Goal: Task Accomplishment & Management: Manage account settings

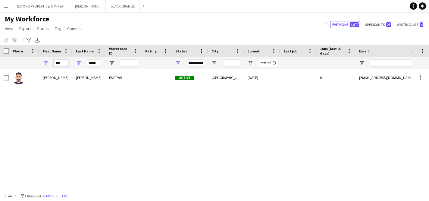
drag, startPoint x: 62, startPoint y: 64, endPoint x: 53, endPoint y: 64, distance: 8.4
click at [54, 64] on input "***" at bounding box center [61, 62] width 15 height 7
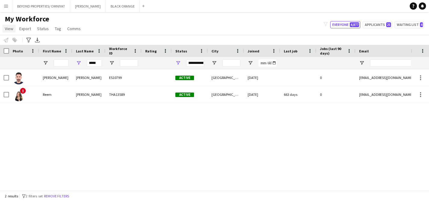
click at [10, 30] on span "View" at bounding box center [9, 28] width 8 height 5
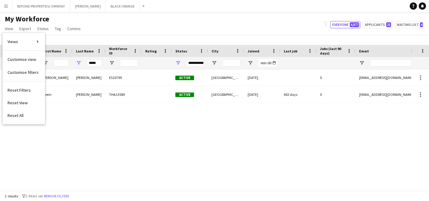
click at [6, 11] on button "Menu" at bounding box center [6, 6] width 12 height 12
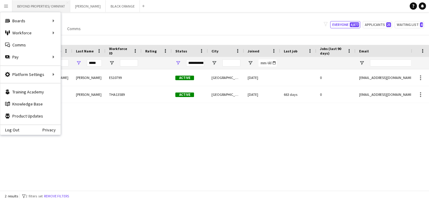
click at [30, 8] on button "BEYOND PROPERTIES/ OMNIYAT Close" at bounding box center [41, 6] width 58 height 12
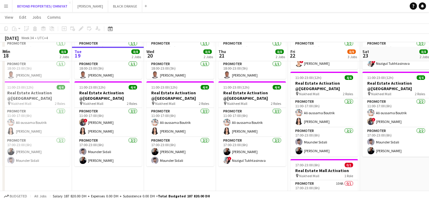
scroll to position [108, 0]
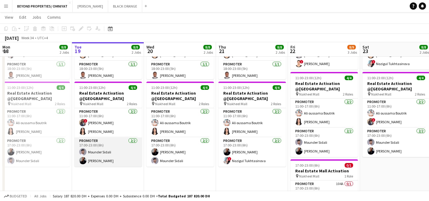
click at [101, 160] on app-card-role "Promoter [DATE] 17:00-23:00 (6h) Mounder Sidali [PERSON_NAME]" at bounding box center [107, 151] width 67 height 29
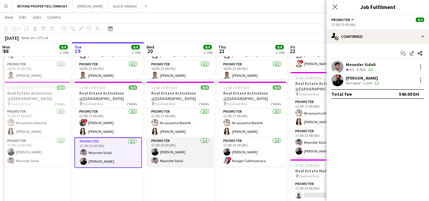
click at [164, 155] on app-card-role "Promoter [DATE] 17:00-23:00 (6h) [PERSON_NAME] Mounder Sidali" at bounding box center [179, 151] width 67 height 29
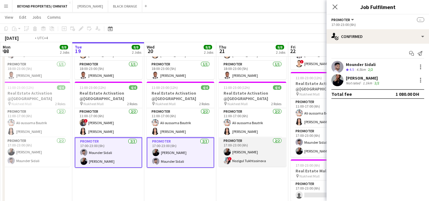
click at [254, 153] on app-card-role "Promoter [DATE] 17:00-23:00 (6h) [PERSON_NAME] ! Nozigul Tukhtasinova" at bounding box center [252, 151] width 67 height 29
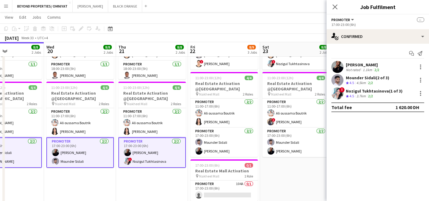
scroll to position [0, 193]
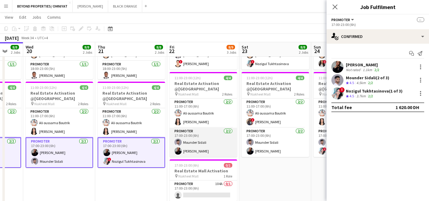
click at [207, 147] on app-card-role "Promoter [DATE] 17:00-23:00 (6h) Mounder Sidali [PERSON_NAME]" at bounding box center [203, 142] width 67 height 29
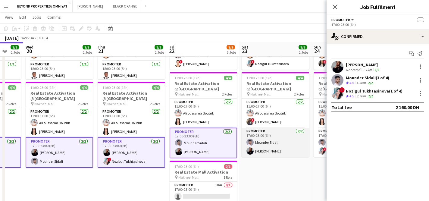
click at [283, 145] on app-card-role "Promoter [DATE] 17:00-23:00 (6h) Mounder Sidali [PERSON_NAME]" at bounding box center [275, 142] width 67 height 29
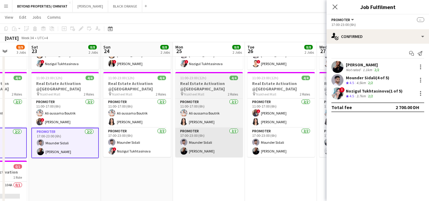
scroll to position [0, 189]
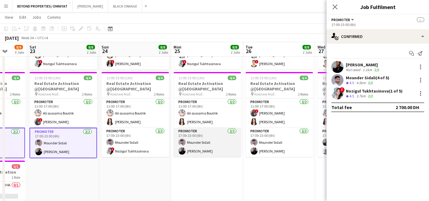
click at [223, 143] on app-card-role "Promoter [DATE] 17:00-23:00 (6h) Mounder Sidali [PERSON_NAME]" at bounding box center [207, 142] width 67 height 29
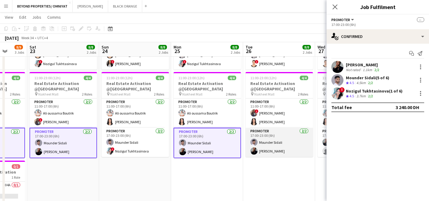
click at [285, 147] on app-card-role "Promoter [DATE] 17:00-23:00 (6h) Mounder Sidali [PERSON_NAME]" at bounding box center [279, 142] width 67 height 29
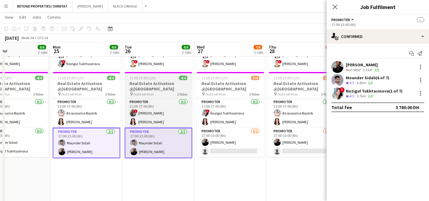
scroll to position [0, 238]
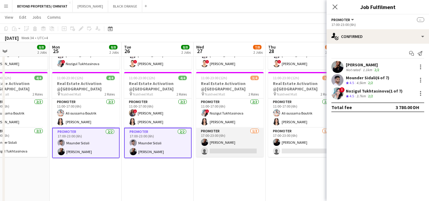
click at [245, 137] on app-card-role "Promoter [DATE] 17:00-23:00 (6h) [PERSON_NAME] single-neutral-actions" at bounding box center [229, 142] width 67 height 29
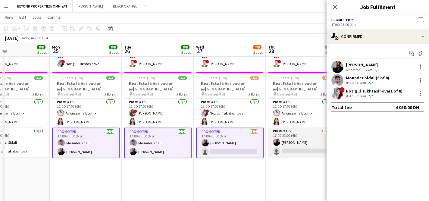
click at [281, 138] on app-card-role "Promoter [DATE] 17:00-23:00 (6h) [PERSON_NAME] single-neutral-actions" at bounding box center [301, 142] width 67 height 29
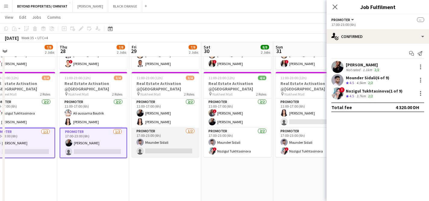
scroll to position [0, 231]
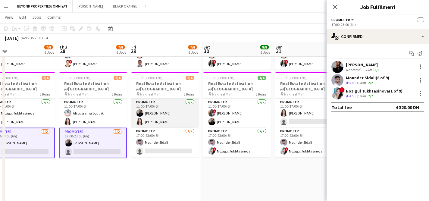
click at [171, 117] on app-card-role "Promoter [DATE] 11:00-17:00 (6h) [PERSON_NAME] [PERSON_NAME]" at bounding box center [164, 113] width 67 height 29
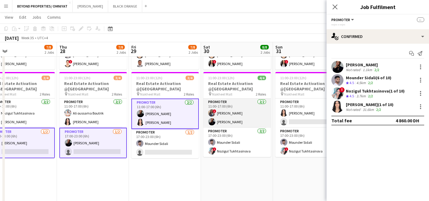
click at [237, 119] on app-card-role "Promoter [DATE] 11:00-17:00 (6h) ! [PERSON_NAME] [PERSON_NAME]" at bounding box center [236, 113] width 67 height 29
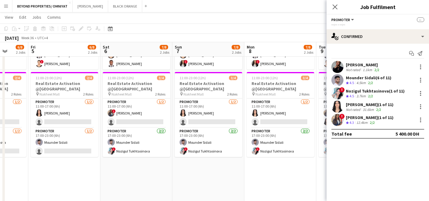
scroll to position [0, 189]
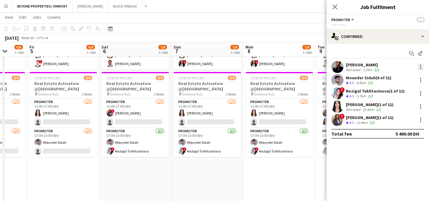
click at [420, 65] on div at bounding box center [420, 66] width 7 height 7
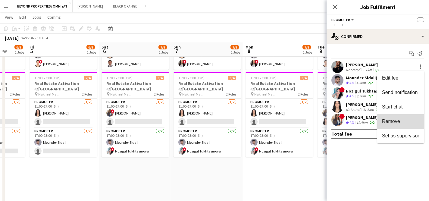
click at [403, 121] on span "Remove" at bounding box center [400, 121] width 37 height 5
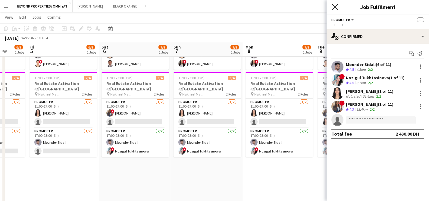
click at [335, 7] on icon at bounding box center [335, 7] width 6 height 6
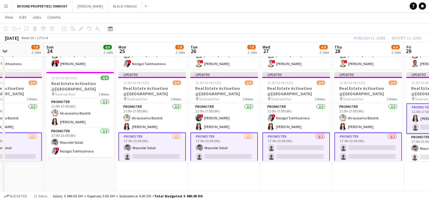
scroll to position [0, 172]
click at [211, 177] on app-date-cell "11:00-23:00 (12h) 4/4 Real Estate Activation @MOE pin Mall of Emirates 2 Roles …" at bounding box center [224, 107] width 72 height 238
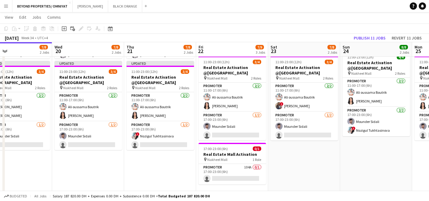
scroll to position [0, 165]
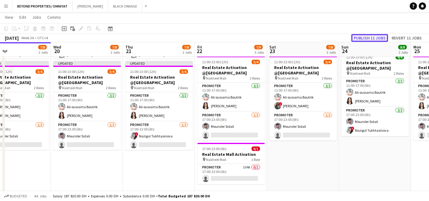
click at [367, 39] on button "Publish 11 jobs" at bounding box center [369, 38] width 37 height 8
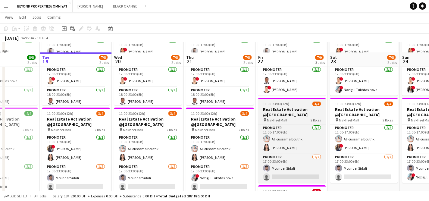
scroll to position [94, 0]
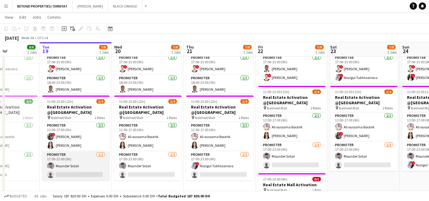
click at [72, 173] on app-card-role "Promoter [DATE] 17:00-23:00 (6h) Mounder Sidali single-neutral-actions" at bounding box center [75, 165] width 67 height 29
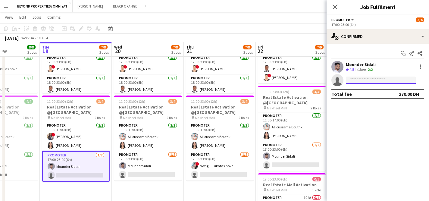
click at [353, 79] on input at bounding box center [381, 80] width 70 height 7
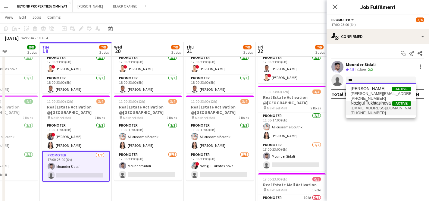
type input "***"
click at [366, 104] on span "Nozigul Tukhtasinova" at bounding box center [371, 103] width 40 height 5
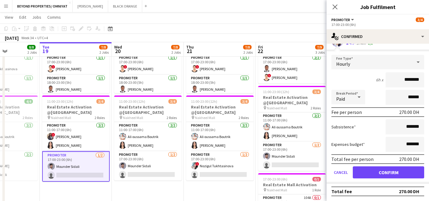
scroll to position [0, 0]
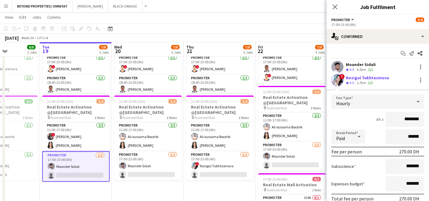
click at [102, 189] on app-date-cell "11:00-23:00 (12h) 4/4 Real Estate Activation @MOE pin Mall of Emirates 3 Roles …" at bounding box center [76, 121] width 72 height 238
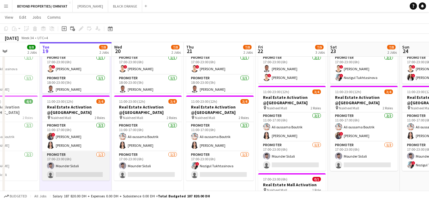
click at [83, 163] on app-card-role "Promoter [DATE] 17:00-23:00 (6h) Mounder Sidali single-neutral-actions" at bounding box center [75, 165] width 67 height 29
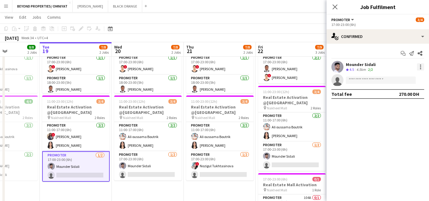
click at [419, 64] on div at bounding box center [420, 66] width 7 height 7
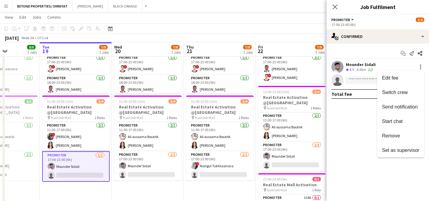
click at [350, 114] on div at bounding box center [214, 100] width 429 height 201
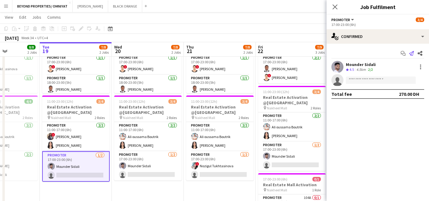
click at [412, 53] on icon at bounding box center [411, 53] width 5 height 5
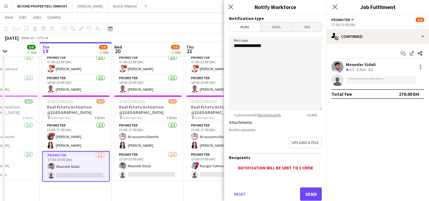
scroll to position [17, 0]
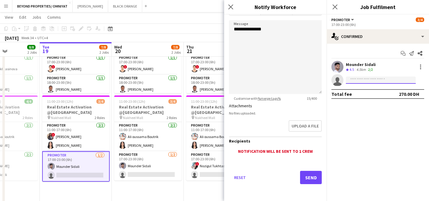
click at [362, 82] on input at bounding box center [381, 80] width 70 height 7
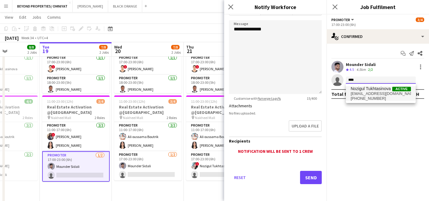
type input "****"
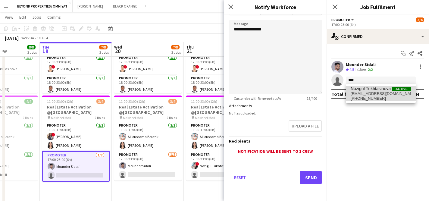
click at [371, 92] on span "[EMAIL_ADDRESS][DOMAIN_NAME]" at bounding box center [381, 93] width 60 height 5
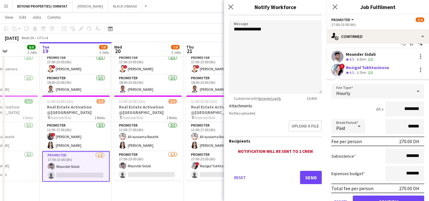
scroll to position [39, 0]
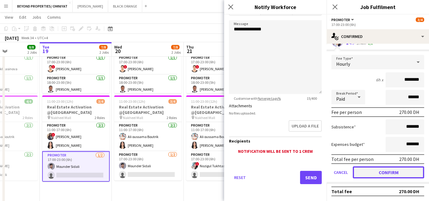
click at [387, 174] on button "Confirm" at bounding box center [388, 172] width 71 height 12
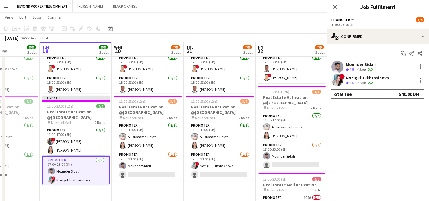
scroll to position [0, 0]
click at [420, 80] on div at bounding box center [420, 80] width 1 height 1
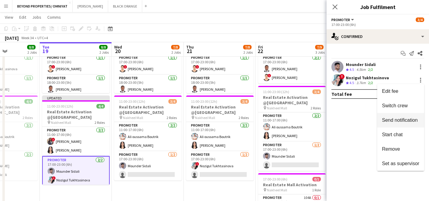
click at [392, 124] on button "Send notification" at bounding box center [400, 120] width 47 height 14
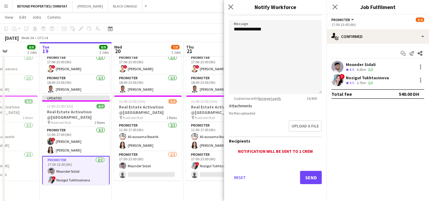
scroll to position [16, 0]
click at [232, 5] on icon "Close pop-in" at bounding box center [231, 7] width 6 height 6
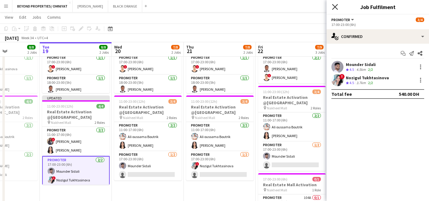
click at [333, 7] on icon "Close pop-in" at bounding box center [335, 7] width 6 height 6
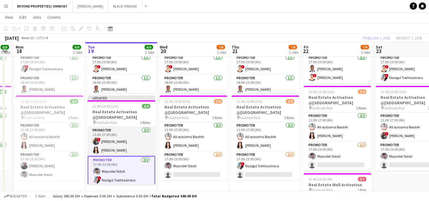
scroll to position [0, 126]
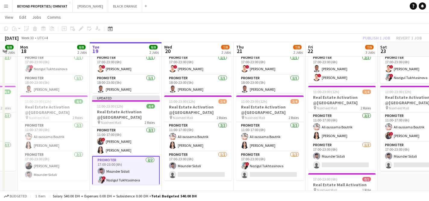
click at [135, 176] on app-card-role "Promoter [DATE] 17:00-23:00 (6h) Mounder Sidali ! Nozigul Tukhtasinova" at bounding box center [125, 171] width 67 height 30
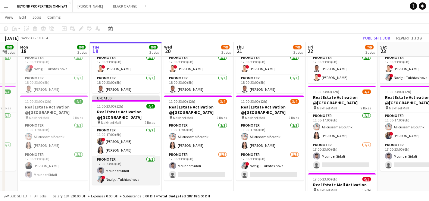
click at [124, 177] on app-card-role "Promoter [DATE] 17:00-23:00 (6h) Mounder Sidali ! Nozigul Tukhtasinova" at bounding box center [125, 170] width 67 height 29
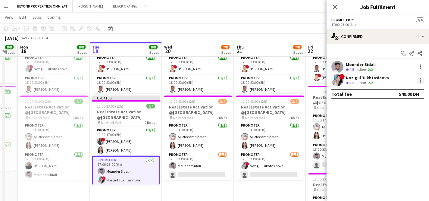
click at [420, 80] on div at bounding box center [420, 80] width 1 height 1
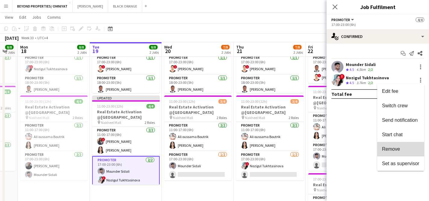
click at [397, 150] on span "Remove" at bounding box center [391, 148] width 18 height 5
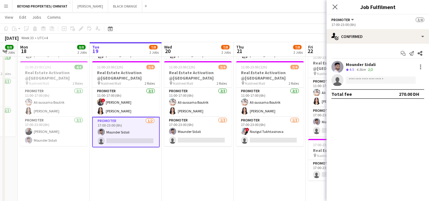
click at [186, 170] on app-date-cell "11:00-23:00 (12h) 4/4 Real Estate Activation @MOE pin Mall of Emirates 3 Roles …" at bounding box center [198, 86] width 72 height 238
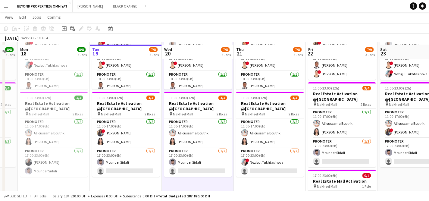
scroll to position [100, 0]
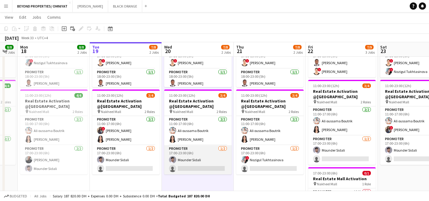
click at [187, 166] on app-card-role "Promoter [DATE] 17:00-23:00 (6h) Mounder Sidali single-neutral-actions" at bounding box center [197, 159] width 67 height 29
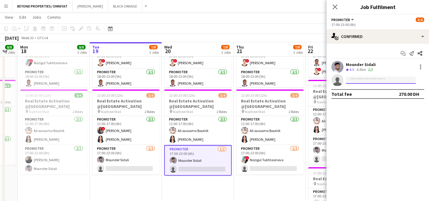
click at [368, 80] on input at bounding box center [381, 80] width 70 height 7
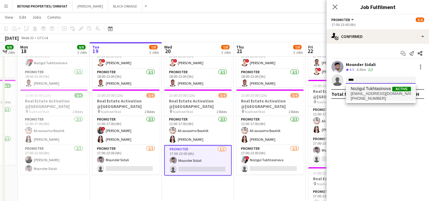
type input "****"
click at [368, 94] on span "[EMAIL_ADDRESS][DOMAIN_NAME]" at bounding box center [381, 93] width 60 height 5
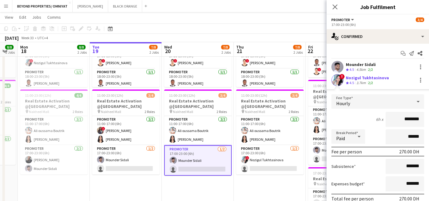
scroll to position [39, 0]
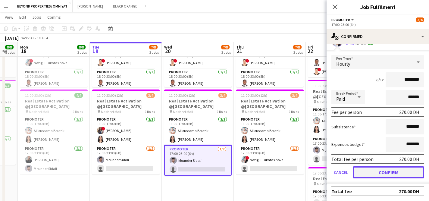
click at [391, 173] on button "Confirm" at bounding box center [388, 172] width 71 height 12
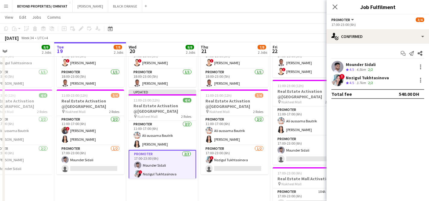
scroll to position [0, 162]
click at [255, 181] on app-date-cell "11:00-23:00 (12h) 4/4 Real Estate Activation @MOE pin Mall of Emirates 3 Roles …" at bounding box center [234, 114] width 72 height 238
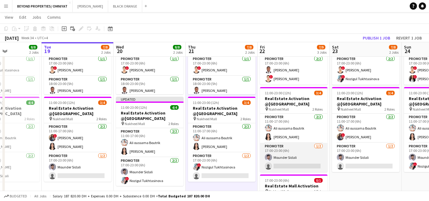
scroll to position [0, 178]
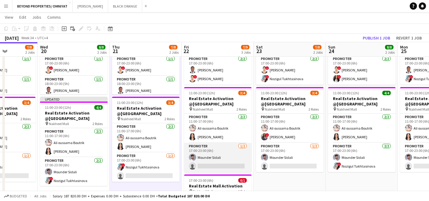
click at [217, 162] on app-card-role "Promoter [DATE] 17:00-23:00 (6h) Mounder Sidali single-neutral-actions" at bounding box center [217, 157] width 67 height 29
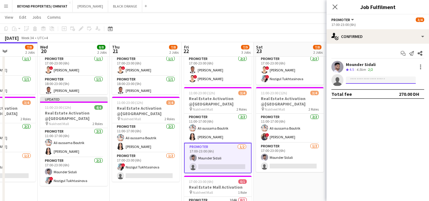
click at [388, 79] on input at bounding box center [381, 80] width 70 height 7
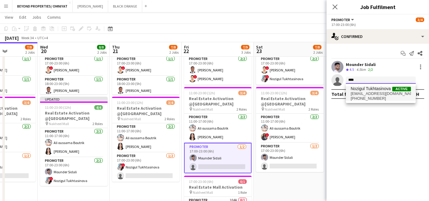
type input "****"
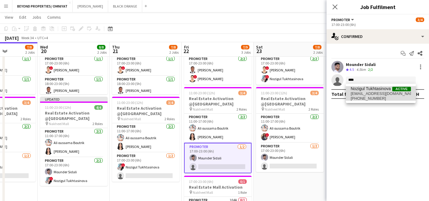
click at [383, 92] on span "[EMAIL_ADDRESS][DOMAIN_NAME]" at bounding box center [381, 93] width 60 height 5
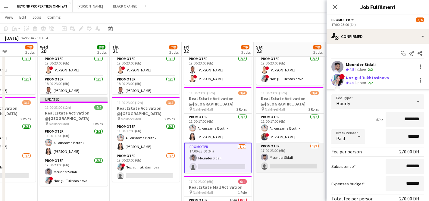
click at [292, 165] on app-card-role "Promoter [DATE] 17:00-23:00 (6h) Mounder Sidali single-neutral-actions" at bounding box center [289, 157] width 67 height 29
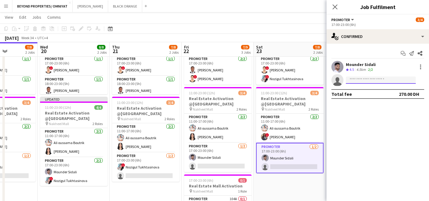
click at [361, 79] on input at bounding box center [381, 80] width 70 height 7
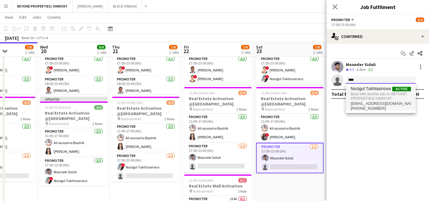
type input "****"
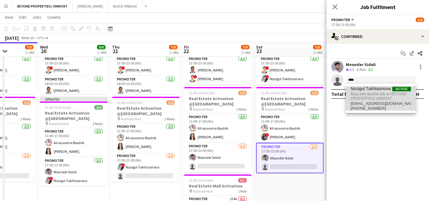
click at [364, 94] on span "Busy with another job on BEYOND PROPERTIES/ OMNIYAT ." at bounding box center [381, 96] width 60 height 10
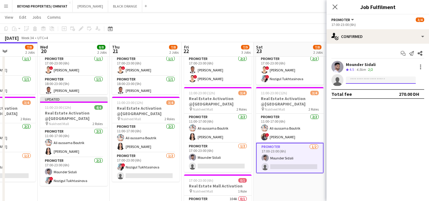
click at [353, 80] on input at bounding box center [381, 80] width 70 height 7
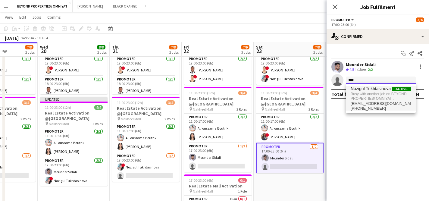
type input "****"
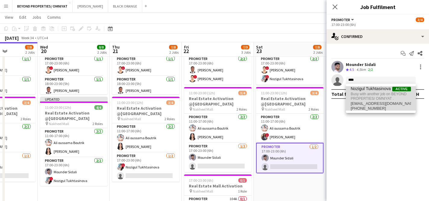
click at [369, 93] on span "Busy with another job on BEYOND PROPERTIES/ OMNIYAT ." at bounding box center [381, 96] width 60 height 10
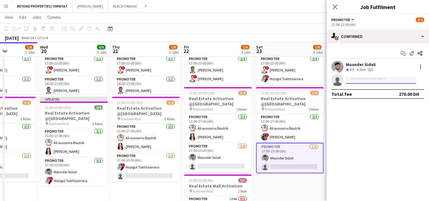
click at [355, 80] on input at bounding box center [381, 80] width 70 height 7
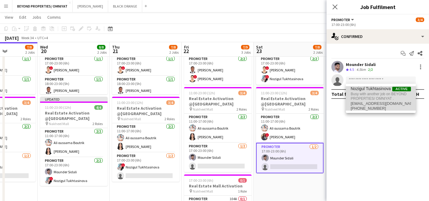
click at [356, 100] on span "Busy with another job on BEYOND PROPERTIES/ OMNIYAT ." at bounding box center [381, 96] width 60 height 10
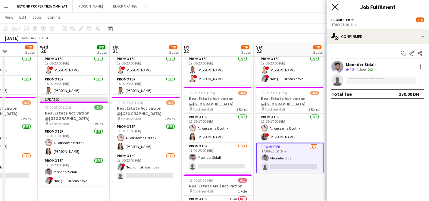
click at [337, 7] on icon "Close pop-in" at bounding box center [335, 7] width 6 height 6
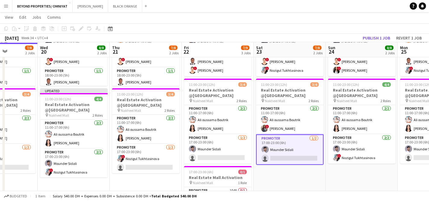
scroll to position [102, 0]
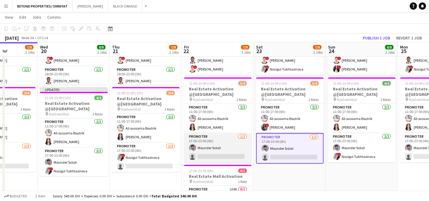
click at [217, 159] on app-card-role "Promoter [DATE] 17:00-23:00 (6h) Mounder Sidali single-neutral-actions" at bounding box center [217, 147] width 67 height 29
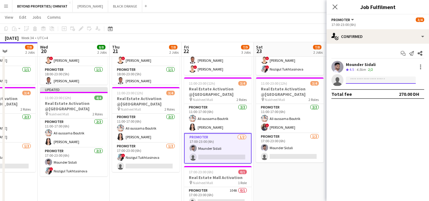
click at [369, 79] on input at bounding box center [381, 80] width 70 height 7
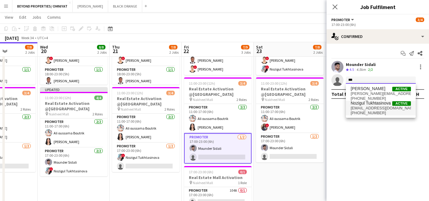
type input "***"
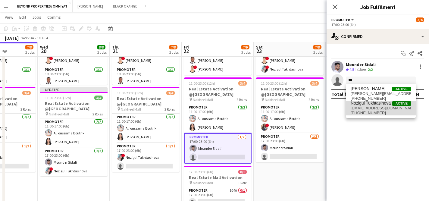
click at [367, 107] on span "[EMAIL_ADDRESS][DOMAIN_NAME]" at bounding box center [381, 108] width 60 height 5
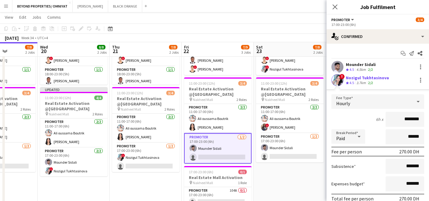
scroll to position [39, 0]
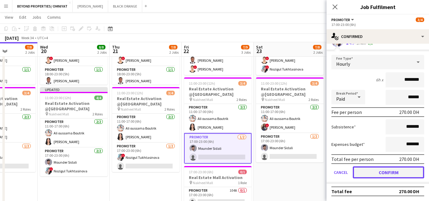
click at [389, 176] on button "Confirm" at bounding box center [388, 172] width 71 height 12
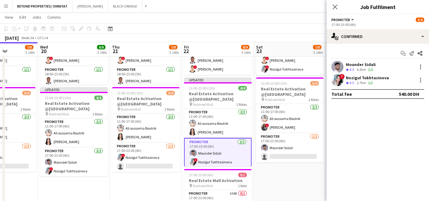
click at [273, 178] on app-date-cell "11:00-23:00 (12h) 4/4 Real Estate Activation @MOE pin Mall of Emirates 2 Roles …" at bounding box center [290, 112] width 72 height 238
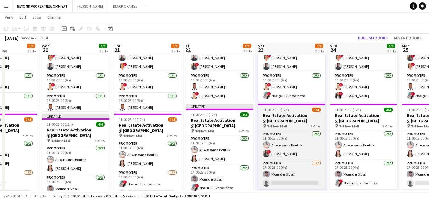
scroll to position [77, 0]
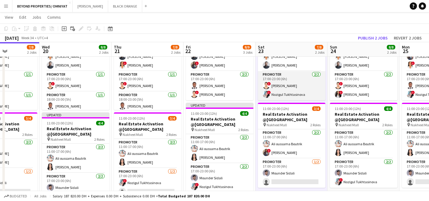
click at [285, 96] on app-card-role "Promoter [DATE] 17:00-23:00 (6h) ! [PERSON_NAME] ! Nozigul Tukhtasinova" at bounding box center [291, 85] width 67 height 29
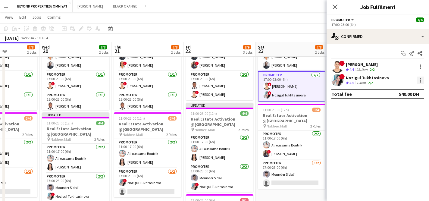
click at [418, 82] on div at bounding box center [420, 80] width 7 height 7
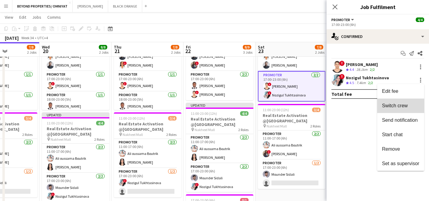
click at [404, 103] on span "Switch crew" at bounding box center [395, 105] width 26 height 5
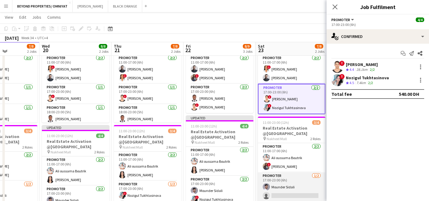
click at [295, 194] on app-card-role "Promoter [DATE] 17:00-23:00 (6h) Mounder Sidali single-neutral-actions" at bounding box center [291, 186] width 67 height 29
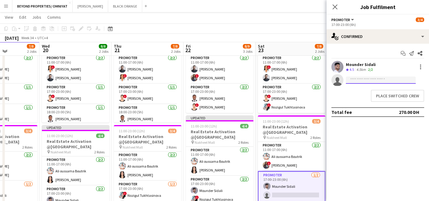
click at [375, 77] on input at bounding box center [381, 80] width 70 height 7
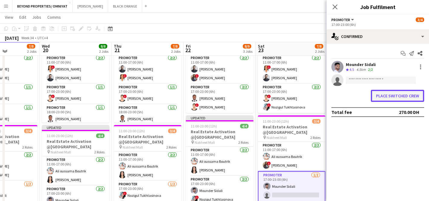
click at [392, 95] on button "Place switched crew" at bounding box center [397, 96] width 53 height 12
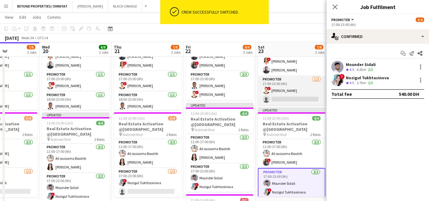
click at [282, 97] on app-card-role "Promoter [DATE] 17:00-23:00 (6h) ! [PERSON_NAME] single-neutral-actions" at bounding box center [291, 90] width 67 height 29
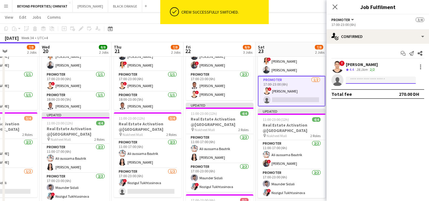
click at [368, 77] on input at bounding box center [381, 80] width 70 height 7
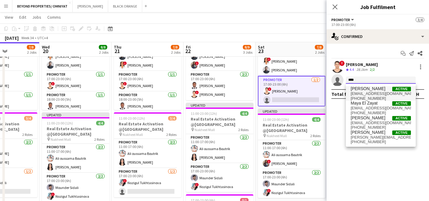
type input "****"
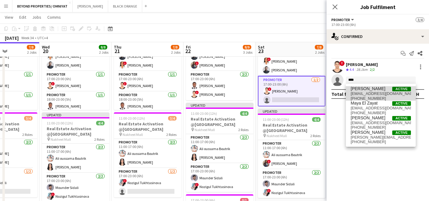
click at [376, 93] on span "[EMAIL_ADDRESS][DOMAIN_NAME]" at bounding box center [381, 93] width 60 height 5
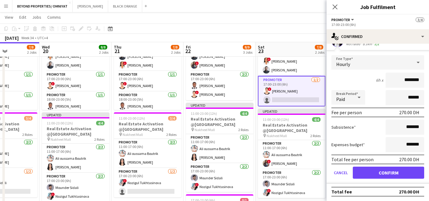
scroll to position [39, 0]
click at [387, 171] on button "Confirm" at bounding box center [388, 172] width 71 height 12
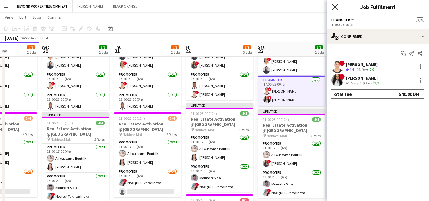
click at [336, 6] on icon at bounding box center [335, 7] width 6 height 6
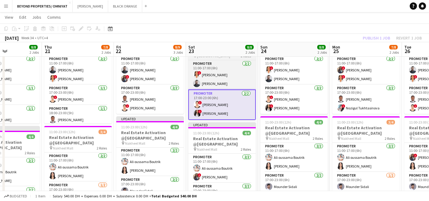
scroll to position [0, 175]
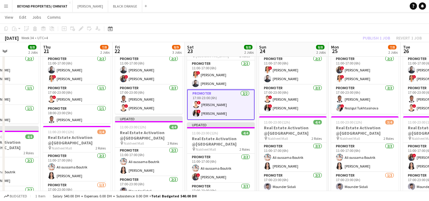
click at [342, 41] on div "[DATE] Week 34 • UTC+4 Publish 1 job Revert 1 job" at bounding box center [214, 38] width 429 height 8
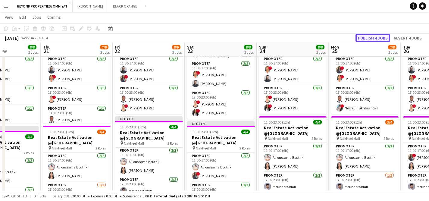
click at [380, 35] on button "Publish 4 jobs" at bounding box center [373, 38] width 35 height 8
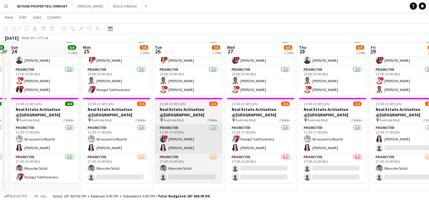
scroll to position [82, 0]
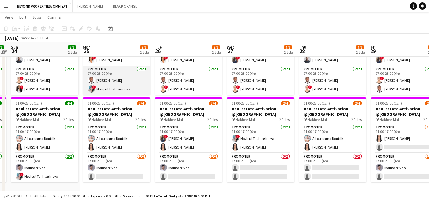
click at [115, 90] on app-card-role "Promoter [DATE] 17:00-23:00 (6h) [PERSON_NAME] ! Nozigul Tukhtasinova" at bounding box center [116, 80] width 67 height 29
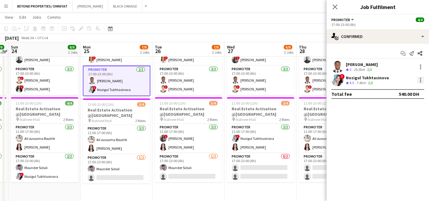
click at [419, 81] on div at bounding box center [420, 80] width 7 height 7
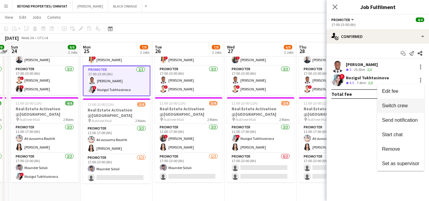
click at [406, 107] on span "Switch crew" at bounding box center [395, 105] width 26 height 5
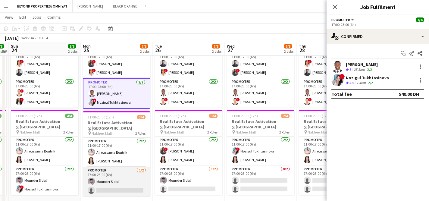
click at [116, 185] on app-card-role "Promoter [DATE] 17:00-23:00 (6h) Mounder Sidali single-neutral-actions" at bounding box center [116, 181] width 67 height 29
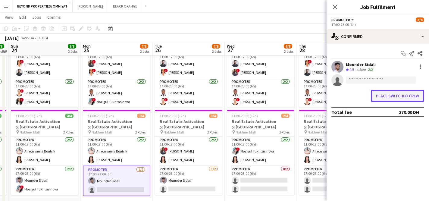
click at [382, 99] on button "Place switched crew" at bounding box center [397, 96] width 53 height 12
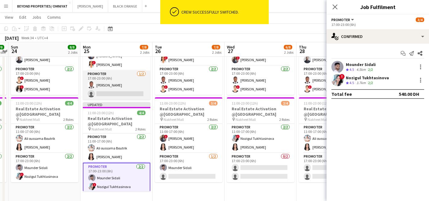
click at [110, 91] on app-card-role "Promoter [DATE] 17:00-23:00 (6h) [PERSON_NAME] single-neutral-actions" at bounding box center [116, 85] width 67 height 29
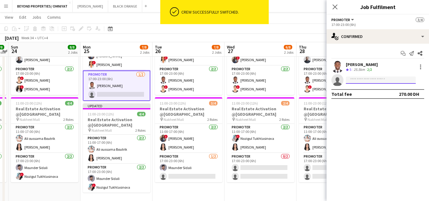
click at [377, 80] on input at bounding box center [381, 80] width 70 height 7
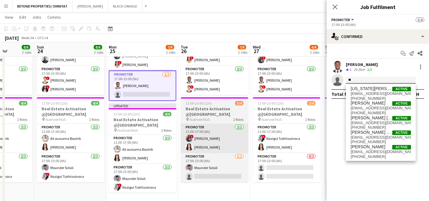
scroll to position [0, 184]
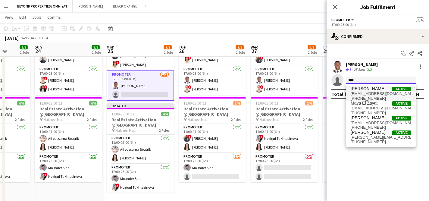
type input "****"
click at [382, 88] on span "[PERSON_NAME]" at bounding box center [368, 88] width 35 height 5
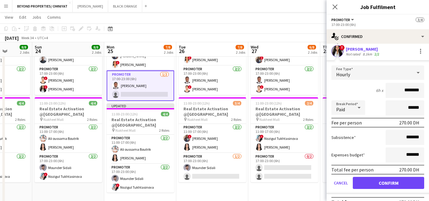
scroll to position [39, 0]
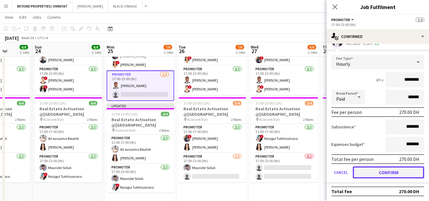
click at [399, 172] on button "Confirm" at bounding box center [388, 172] width 71 height 12
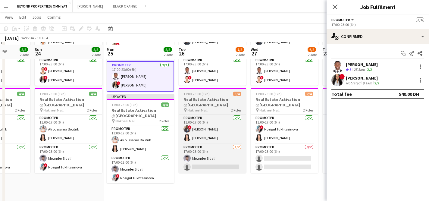
scroll to position [94, 0]
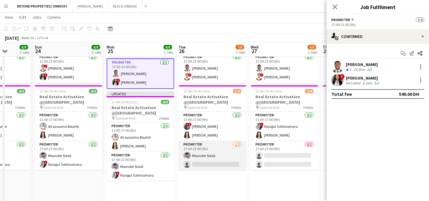
click at [213, 161] on app-card-role "Promoter [DATE] 17:00-23:00 (6h) Mounder Sidali single-neutral-actions" at bounding box center [212, 155] width 67 height 29
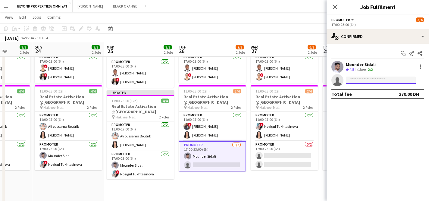
click at [368, 78] on input at bounding box center [381, 80] width 70 height 7
type input "**"
click at [334, 5] on icon at bounding box center [335, 7] width 6 height 6
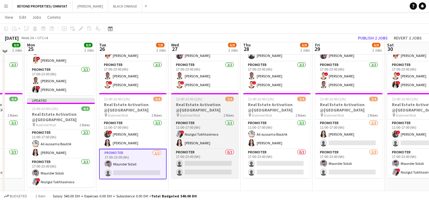
scroll to position [96, 0]
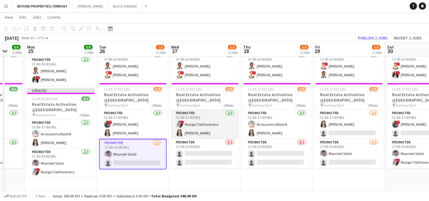
click at [202, 125] on app-card-role "Promoter [DATE] 11:00-17:00 (6h) ! Nozigul Tukhtasinova [PERSON_NAME]" at bounding box center [204, 124] width 67 height 29
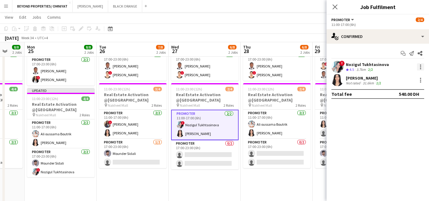
click at [421, 68] on div at bounding box center [420, 66] width 7 height 7
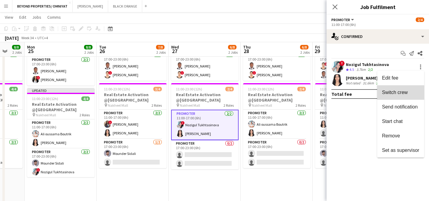
click at [408, 91] on span "Switch crew" at bounding box center [400, 92] width 37 height 5
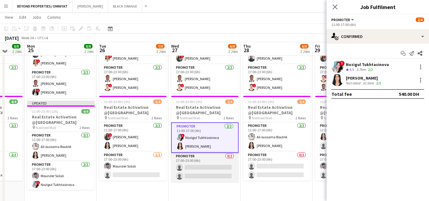
click at [217, 172] on app-card-role "Promoter 0/2 17:00-23:00 (6h) single-neutral-actions single-neutral-actions" at bounding box center [204, 167] width 67 height 29
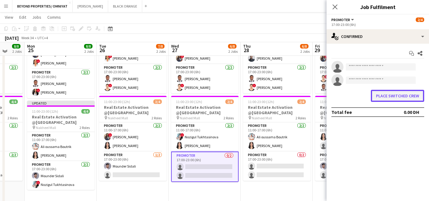
click at [394, 97] on button "Place switched crew" at bounding box center [397, 96] width 53 height 12
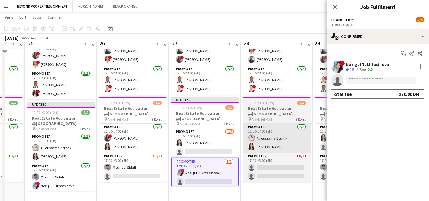
scroll to position [89, 0]
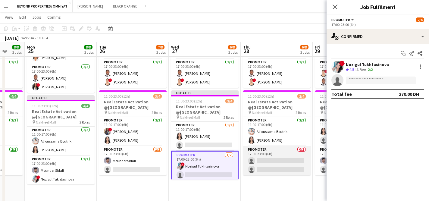
click at [273, 169] on app-card-role "Promoter 0/2 17:00-23:00 (6h) single-neutral-actions single-neutral-actions" at bounding box center [276, 160] width 67 height 29
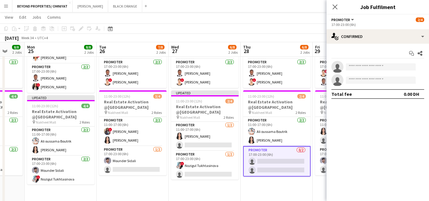
click at [373, 71] on app-invite-slot "single-neutral-actions" at bounding box center [378, 67] width 102 height 12
click at [372, 65] on input at bounding box center [381, 66] width 70 height 7
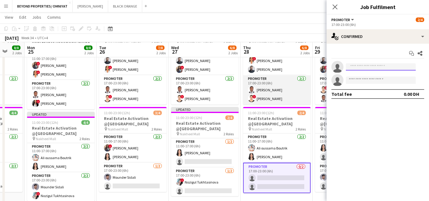
scroll to position [73, 0]
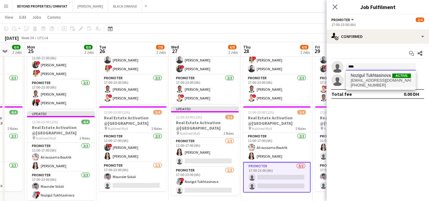
type input "****"
click at [367, 78] on span "[EMAIL_ADDRESS][DOMAIN_NAME]" at bounding box center [381, 80] width 60 height 5
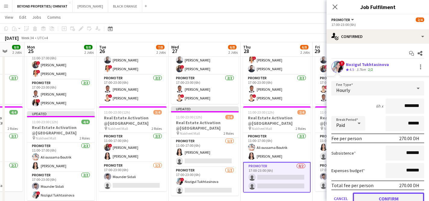
click at [385, 196] on button "Confirm" at bounding box center [388, 199] width 71 height 12
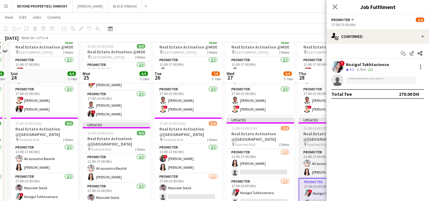
scroll to position [98, 0]
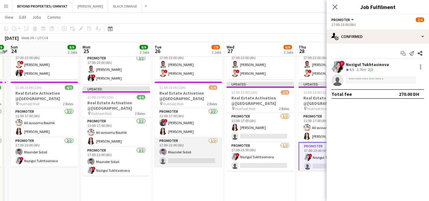
click at [184, 153] on app-card-role "Promoter [DATE] 17:00-23:00 (6h) Mounder Sidali single-neutral-actions" at bounding box center [188, 151] width 67 height 29
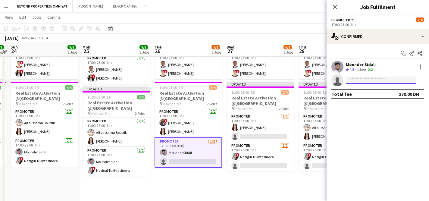
click at [363, 80] on input at bounding box center [381, 80] width 70 height 7
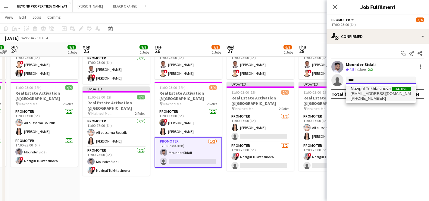
type input "****"
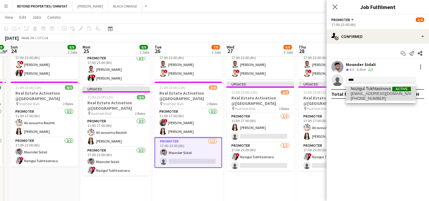
click at [374, 90] on span "Nozigul Tukhtasinova" at bounding box center [371, 88] width 40 height 5
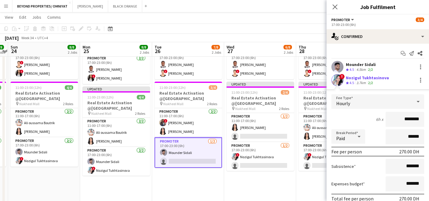
scroll to position [39, 0]
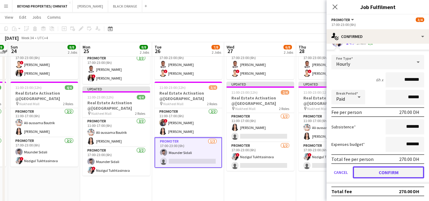
click at [396, 176] on button "Confirm" at bounding box center [388, 172] width 71 height 12
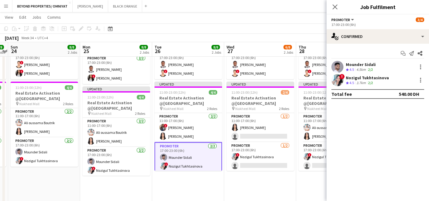
click at [254, 181] on app-date-cell "11:00-23:00 (12h) 4/4 Real Estate Activation @MOE pin Mall of Emirates 2 Roles …" at bounding box center [260, 116] width 72 height 238
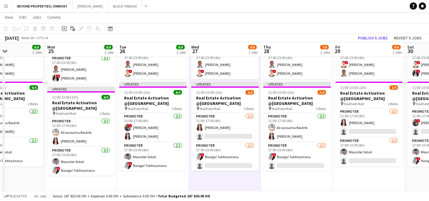
scroll to position [0, 169]
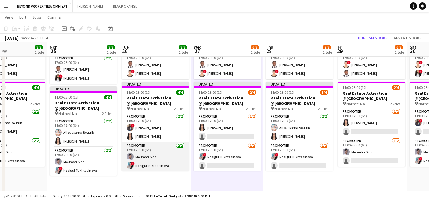
click at [159, 166] on app-card-role "Promoter [DATE] 17:00-23:00 (6h) Mounder Sidali ! Nozigul Tukhtasinova" at bounding box center [155, 156] width 67 height 29
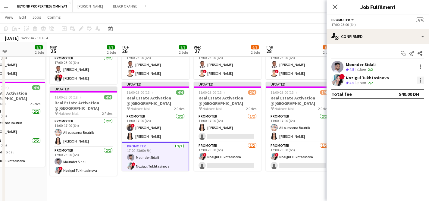
click at [423, 79] on div at bounding box center [420, 80] width 7 height 7
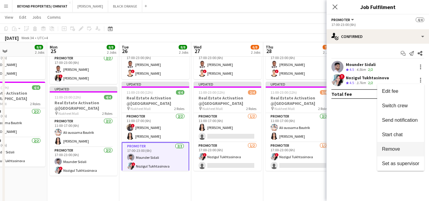
click at [403, 150] on span "Remove" at bounding box center [400, 148] width 37 height 5
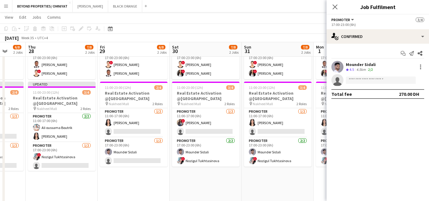
scroll to position [0, 184]
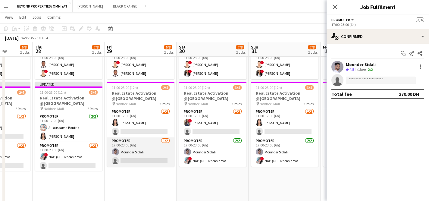
click at [137, 154] on app-card-role "Promoter [DATE] 17:00-23:00 (6h) Mounder Sidali single-neutral-actions" at bounding box center [140, 151] width 67 height 29
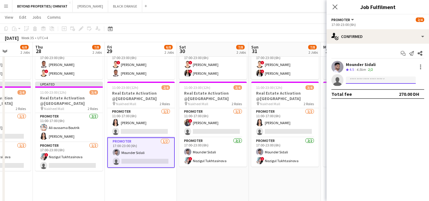
click at [361, 79] on input at bounding box center [381, 80] width 70 height 7
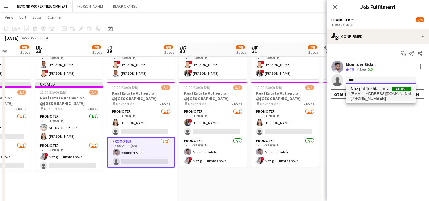
type input "****"
click at [369, 92] on span "[EMAIL_ADDRESS][DOMAIN_NAME]" at bounding box center [381, 93] width 60 height 5
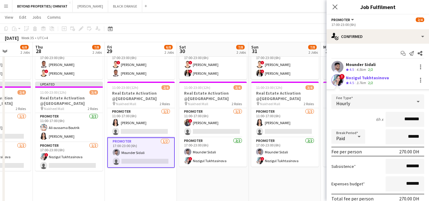
click at [285, 177] on app-date-cell "11:00-23:00 (12h) 4/4 Real Estate Activation @MOE pin Mall of Emirates 2 Roles …" at bounding box center [285, 116] width 72 height 238
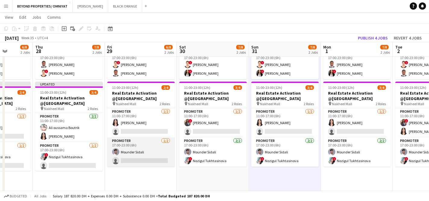
click at [143, 155] on app-card-role "Promoter [DATE] 17:00-23:00 (6h) Mounder Sidali single-neutral-actions" at bounding box center [140, 151] width 67 height 29
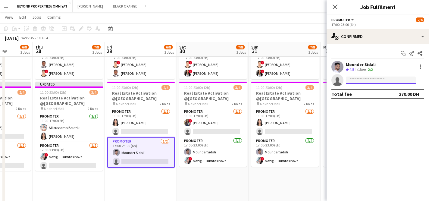
click at [364, 77] on input at bounding box center [381, 80] width 70 height 7
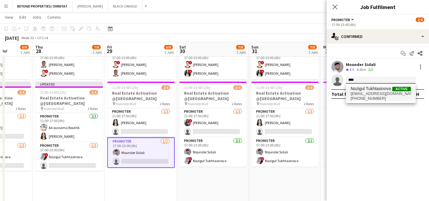
type input "****"
click at [370, 96] on span "Nozigul Tukhtasinova Active [EMAIL_ADDRESS][DOMAIN_NAME] [PHONE_NUMBER]" at bounding box center [381, 93] width 60 height 14
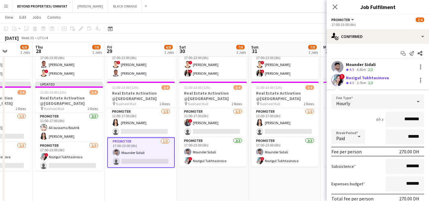
scroll to position [39, 0]
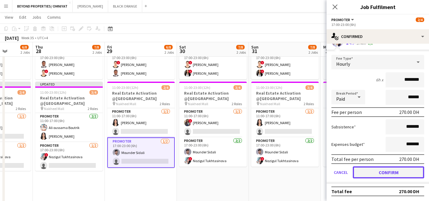
click at [389, 175] on button "Confirm" at bounding box center [388, 172] width 71 height 12
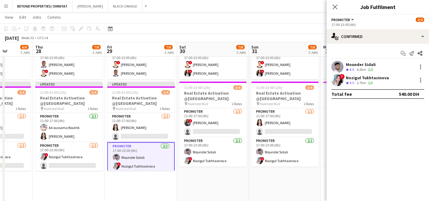
click at [241, 182] on app-date-cell "11:00-23:00 (12h) 4/4 Real Estate Activation @MOE pin Mall of Emirates 2 Roles …" at bounding box center [213, 116] width 72 height 238
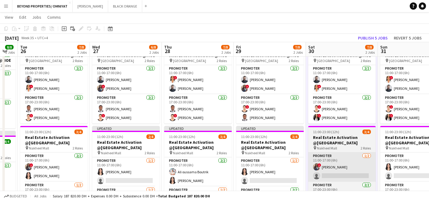
scroll to position [0, 199]
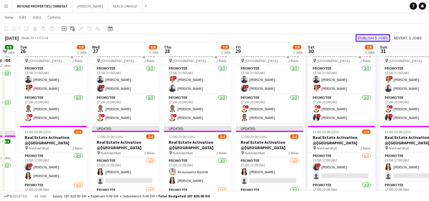
click at [373, 36] on button "Publish 5 jobs" at bounding box center [373, 38] width 35 height 8
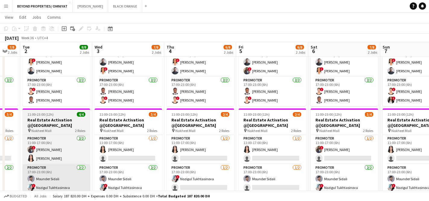
scroll to position [0, 197]
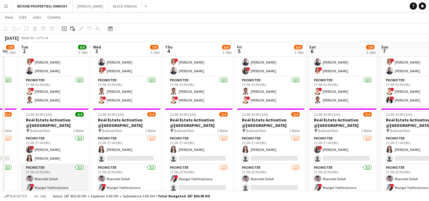
click at [62, 184] on app-card-role "Promoter [DATE] 17:00-23:00 (6h) Mounder Sidali ! Nozigul Tukhtasinova" at bounding box center [54, 178] width 67 height 29
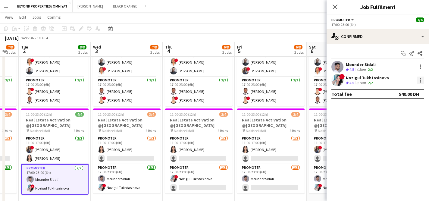
click at [420, 79] on div at bounding box center [420, 80] width 7 height 7
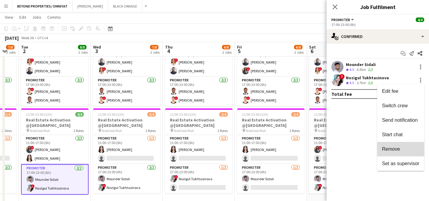
click at [401, 147] on span "Remove" at bounding box center [400, 148] width 37 height 5
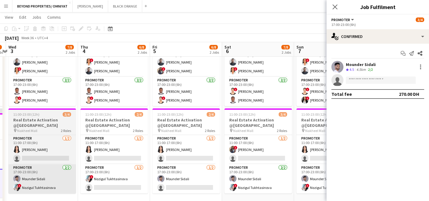
scroll to position [0, 212]
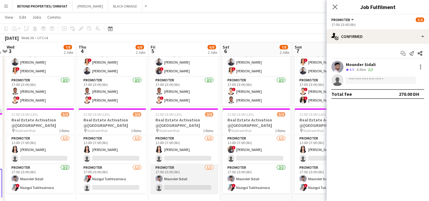
click at [186, 184] on app-card-role "Promoter [DATE] 17:00-23:00 (6h) Mounder Sidali single-neutral-actions" at bounding box center [184, 178] width 67 height 29
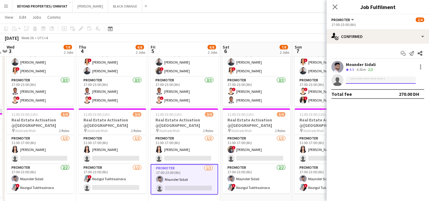
click at [361, 80] on input at bounding box center [381, 80] width 70 height 7
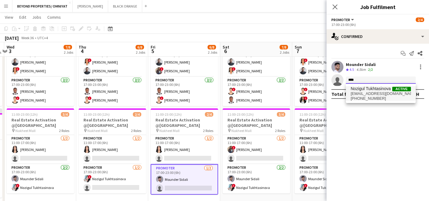
type input "****"
click at [372, 92] on span "[EMAIL_ADDRESS][DOMAIN_NAME]" at bounding box center [381, 93] width 60 height 5
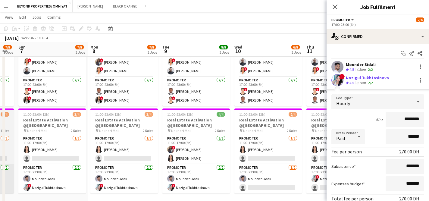
scroll to position [0, 207]
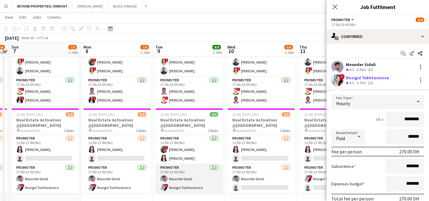
click at [181, 185] on app-card-role "Promoter [DATE] 17:00-23:00 (6h) Mounder Sidali ! Nozigul Tukhtasinova" at bounding box center [188, 178] width 67 height 29
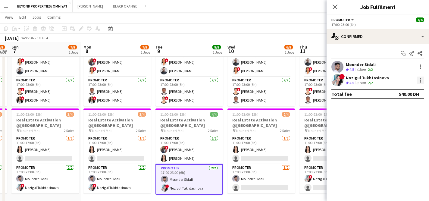
click at [419, 80] on div at bounding box center [420, 80] width 7 height 7
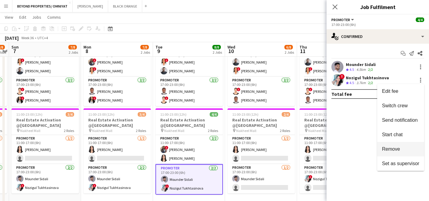
click at [398, 146] on span "Remove" at bounding box center [391, 148] width 18 height 5
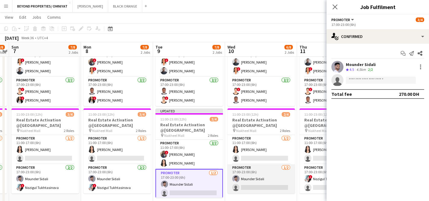
click at [261, 185] on app-card-role "Promoter [DATE] 17:00-23:00 (6h) Mounder Sidali single-neutral-actions" at bounding box center [261, 178] width 67 height 29
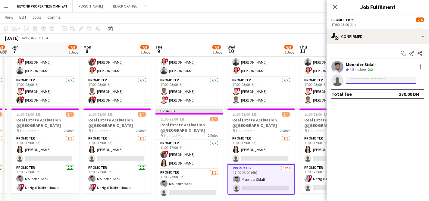
click at [375, 81] on input at bounding box center [381, 80] width 70 height 7
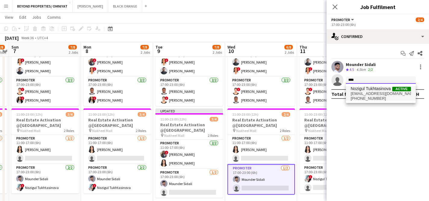
type input "****"
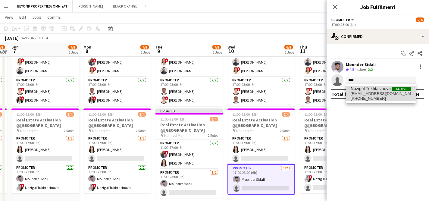
click at [374, 94] on span "[EMAIL_ADDRESS][DOMAIN_NAME]" at bounding box center [381, 93] width 60 height 5
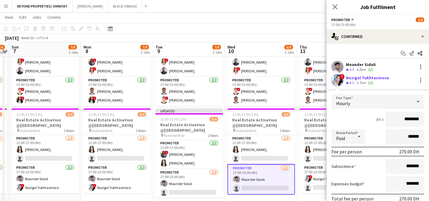
scroll to position [39, 0]
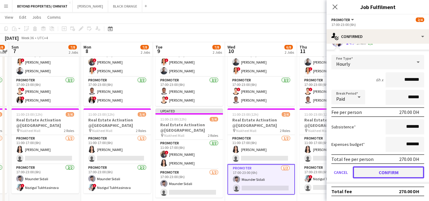
click at [388, 173] on button "Confirm" at bounding box center [388, 172] width 71 height 12
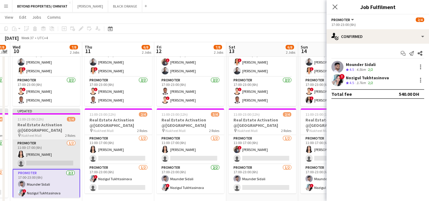
scroll to position [0, 208]
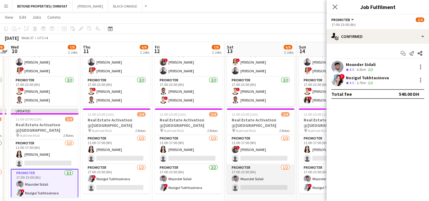
click at [261, 181] on app-card-role "Promoter [DATE] 17:00-23:00 (6h) Mounder Sidali single-neutral-actions" at bounding box center [260, 178] width 67 height 29
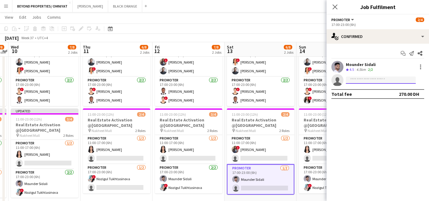
click at [381, 80] on input at bounding box center [381, 80] width 70 height 7
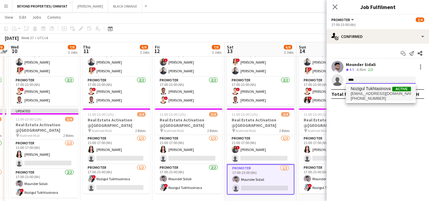
type input "****"
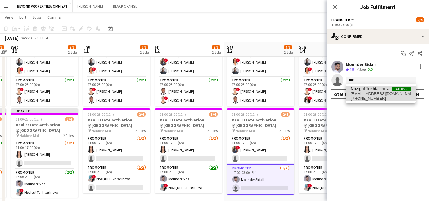
click at [376, 97] on span "[PHONE_NUMBER]" at bounding box center [381, 98] width 60 height 5
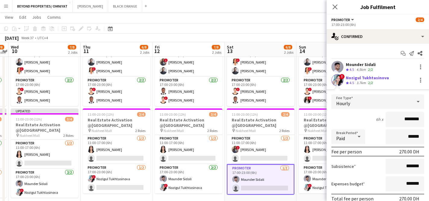
scroll to position [39, 0]
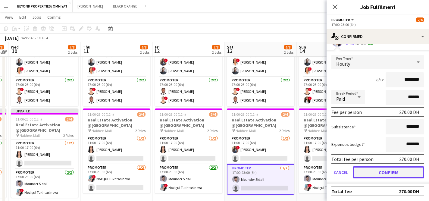
click at [390, 176] on button "Confirm" at bounding box center [388, 172] width 71 height 12
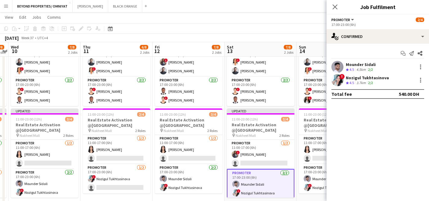
click at [339, 5] on div "Close pop-in" at bounding box center [335, 7] width 17 height 14
click at [337, 5] on icon at bounding box center [335, 7] width 6 height 6
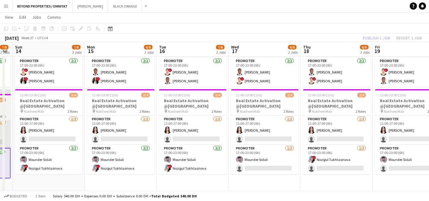
scroll to position [0, 201]
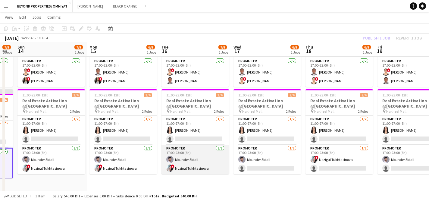
click at [196, 165] on app-card-role "Promoter [DATE] 17:00-23:00 (6h) Mounder Sidali ! Nozigul Tukhtasinova" at bounding box center [195, 159] width 67 height 29
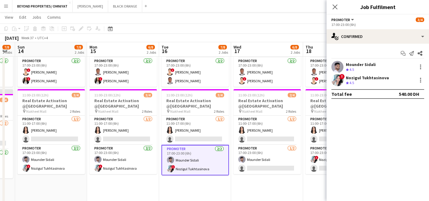
scroll to position [1, 0]
click at [422, 79] on div at bounding box center [420, 80] width 7 height 7
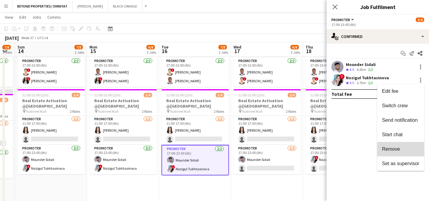
click at [399, 148] on span "Remove" at bounding box center [391, 148] width 18 height 5
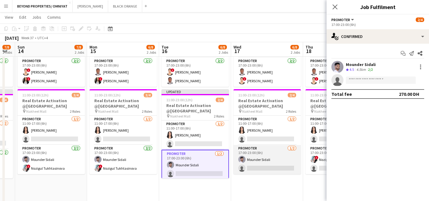
click at [265, 160] on app-card-role "Promoter [DATE] 17:00-23:00 (6h) Mounder Sidali single-neutral-actions" at bounding box center [267, 159] width 67 height 29
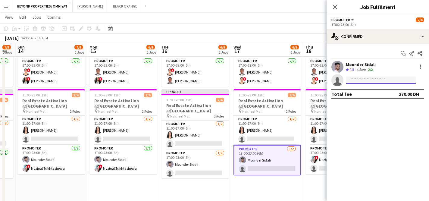
click at [368, 79] on input at bounding box center [381, 80] width 70 height 7
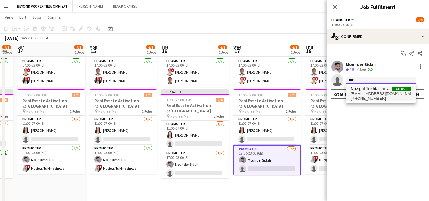
type input "****"
click at [364, 94] on span "[EMAIL_ADDRESS][DOMAIN_NAME]" at bounding box center [381, 93] width 60 height 5
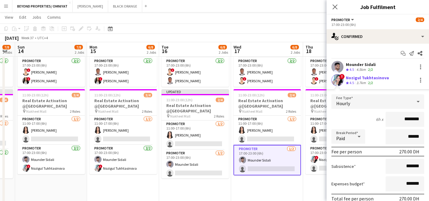
scroll to position [39, 0]
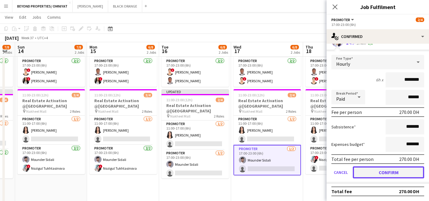
click at [388, 177] on button "Confirm" at bounding box center [388, 172] width 71 height 12
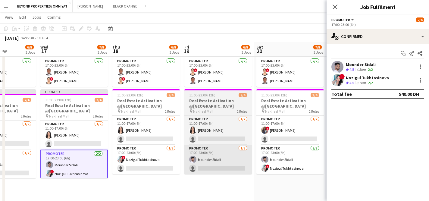
scroll to position [0, 180]
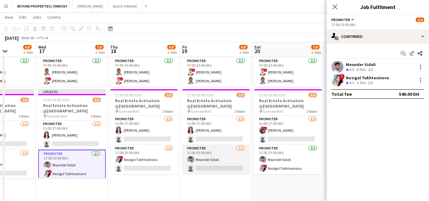
click at [197, 155] on app-card-role "Promoter [DATE] 17:00-23:00 (6h) Mounder Sidali single-neutral-actions" at bounding box center [215, 159] width 67 height 29
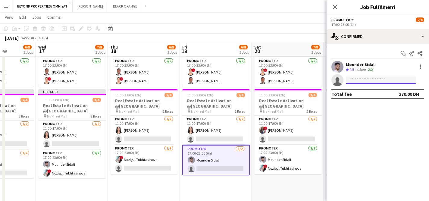
click at [377, 80] on input at bounding box center [381, 80] width 70 height 7
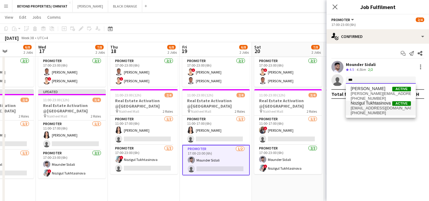
type input "***"
click at [372, 108] on span "[EMAIL_ADDRESS][DOMAIN_NAME]" at bounding box center [381, 108] width 60 height 5
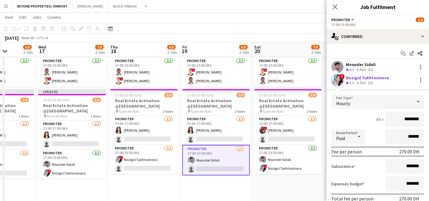
scroll to position [39, 0]
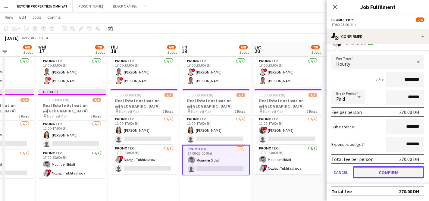
click at [405, 174] on button "Confirm" at bounding box center [388, 172] width 71 height 12
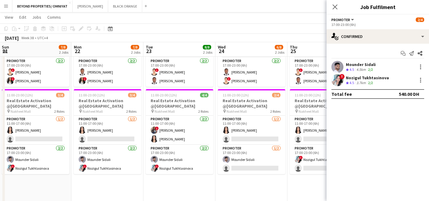
scroll to position [0, 222]
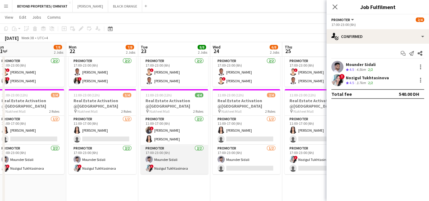
click at [192, 167] on app-card-role "Promoter [DATE] 17:00-23:00 (6h) Mounder Sidali ! Nozigul Tukhtasinova" at bounding box center [174, 159] width 67 height 29
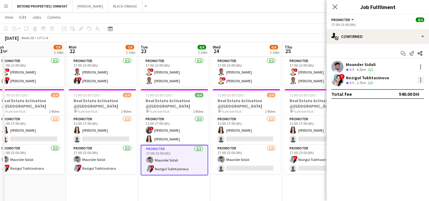
click at [418, 79] on div at bounding box center [420, 80] width 7 height 7
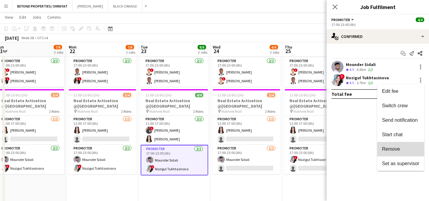
click at [397, 146] on span "Remove" at bounding box center [391, 148] width 18 height 5
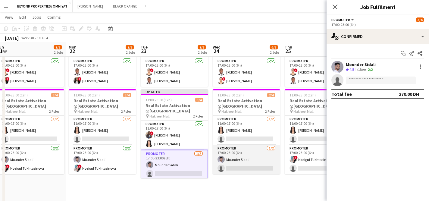
click at [260, 164] on app-card-role "Promoter [DATE] 17:00-23:00 (6h) Mounder Sidali single-neutral-actions" at bounding box center [246, 159] width 67 height 29
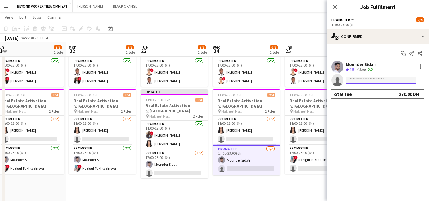
click at [376, 79] on input at bounding box center [381, 80] width 70 height 7
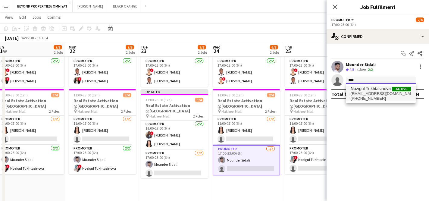
type input "****"
click at [372, 89] on span "Nozigul Tukhtasinova" at bounding box center [371, 88] width 40 height 5
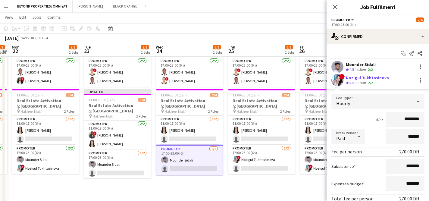
scroll to position [39, 0]
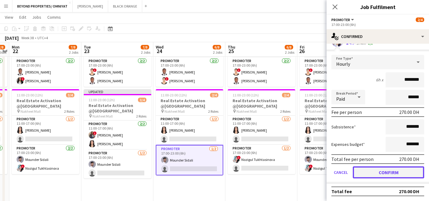
click at [396, 174] on button "Confirm" at bounding box center [388, 172] width 71 height 12
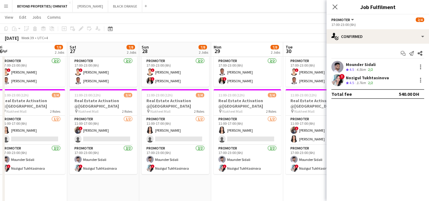
scroll to position [0, 175]
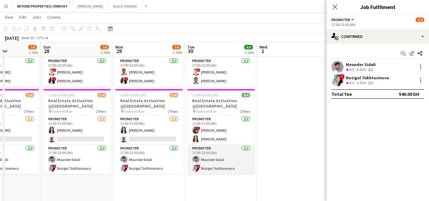
click at [221, 168] on app-card-role "Promoter [DATE] 17:00-23:00 (6h) Mounder Sidali ! Nozigul Tukhtasinova" at bounding box center [220, 159] width 67 height 29
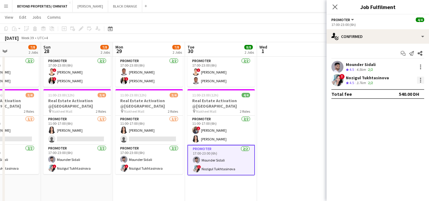
click at [423, 80] on div at bounding box center [420, 80] width 7 height 7
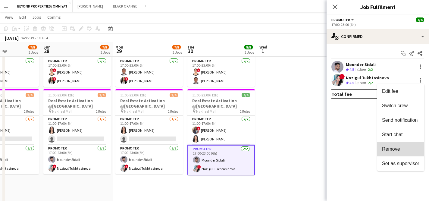
click at [400, 146] on button "Remove" at bounding box center [400, 149] width 47 height 14
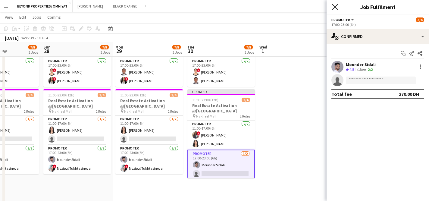
click at [333, 8] on icon "Close pop-in" at bounding box center [335, 7] width 6 height 6
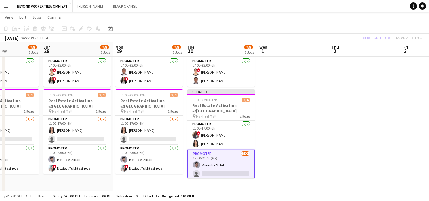
click at [272, 52] on app-board-header-date "Wed 1" at bounding box center [293, 49] width 72 height 14
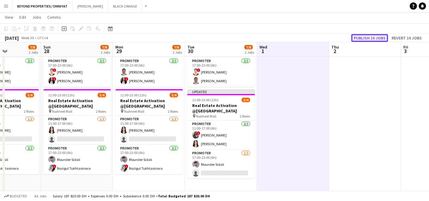
click at [366, 36] on button "Publish 10 jobs" at bounding box center [369, 38] width 37 height 8
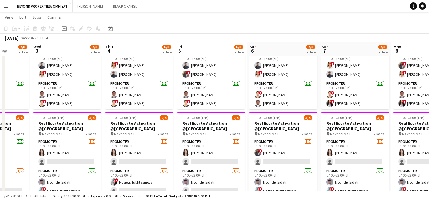
scroll to position [70, 0]
